Goal: Transaction & Acquisition: Book appointment/travel/reservation

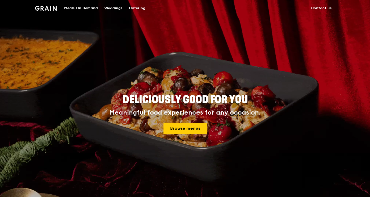
click at [142, 11] on div "Catering" at bounding box center [137, 8] width 16 height 16
click at [136, 10] on div "Catering" at bounding box center [137, 8] width 16 height 16
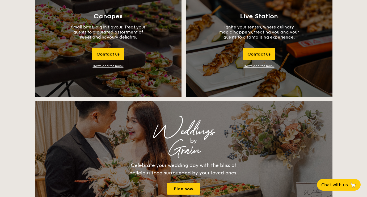
scroll to position [607, 0]
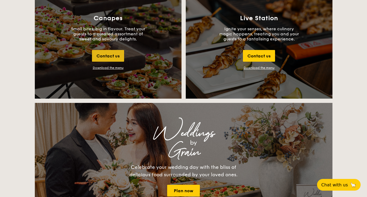
click at [111, 56] on div "Contact us" at bounding box center [108, 56] width 32 height 12
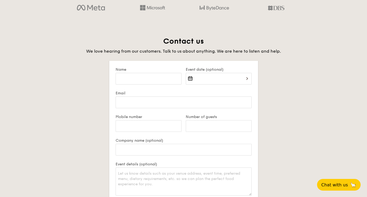
scroll to position [1029, 0]
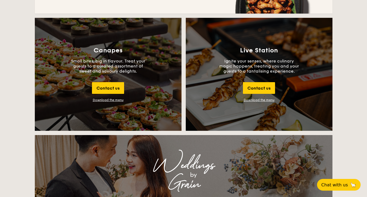
scroll to position [767, 0]
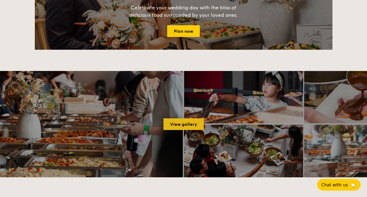
click at [175, 123] on link "View gallery" at bounding box center [183, 124] width 40 height 12
